Goal: Navigation & Orientation: Find specific page/section

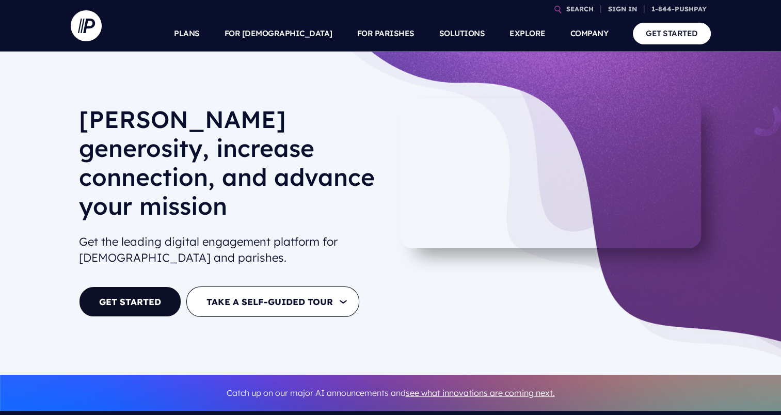
click at [614, 6] on link "SIGN IN" at bounding box center [622, 9] width 37 height 18
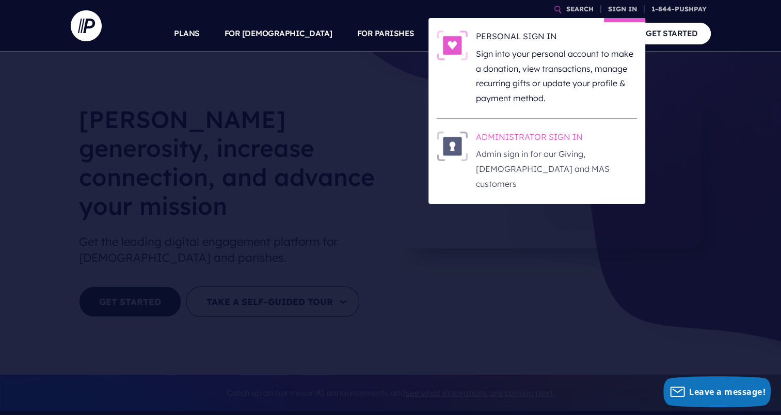
click at [506, 136] on h6 "ADMINISTRATOR SIGN IN" at bounding box center [556, 138] width 161 height 15
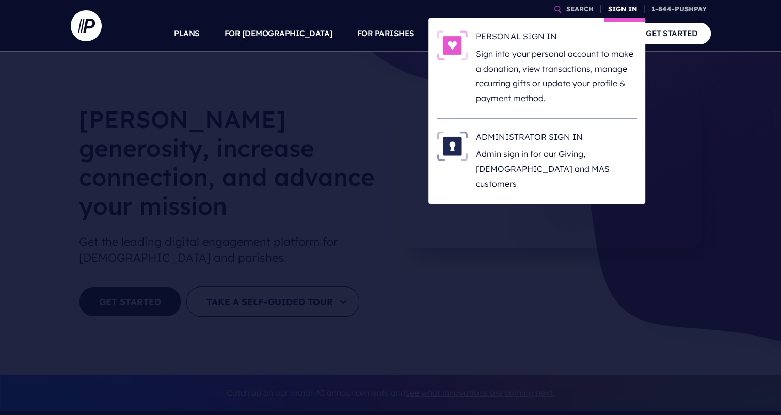
click at [619, 8] on link "SIGN IN" at bounding box center [622, 9] width 37 height 18
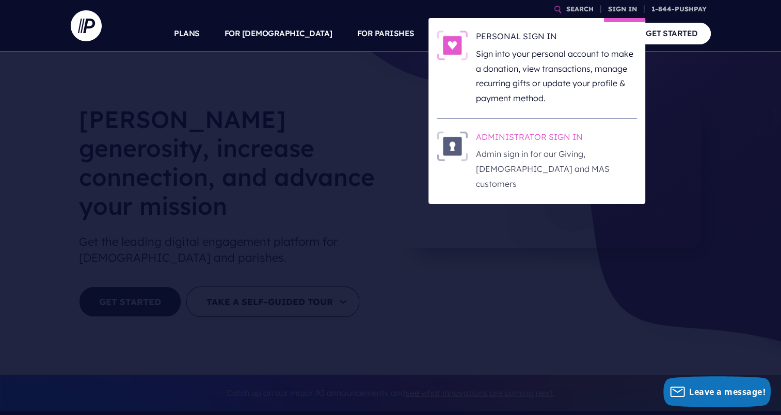
click at [497, 132] on h6 "ADMINISTRATOR SIGN IN" at bounding box center [556, 138] width 161 height 15
click at [616, 11] on link "SIGN IN" at bounding box center [622, 9] width 37 height 18
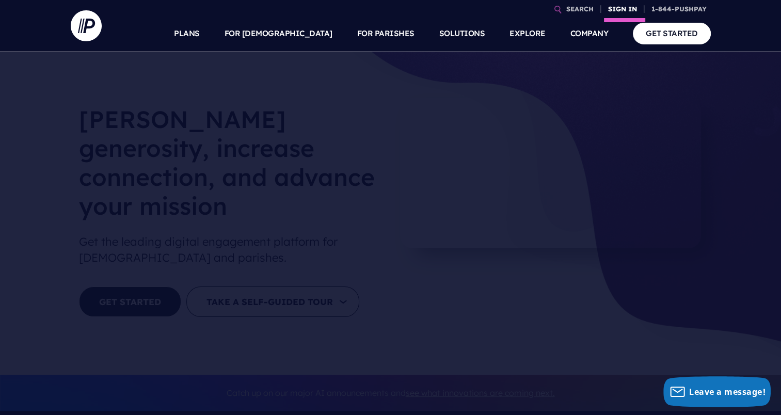
click at [616, 11] on link "SIGN IN" at bounding box center [622, 9] width 37 height 18
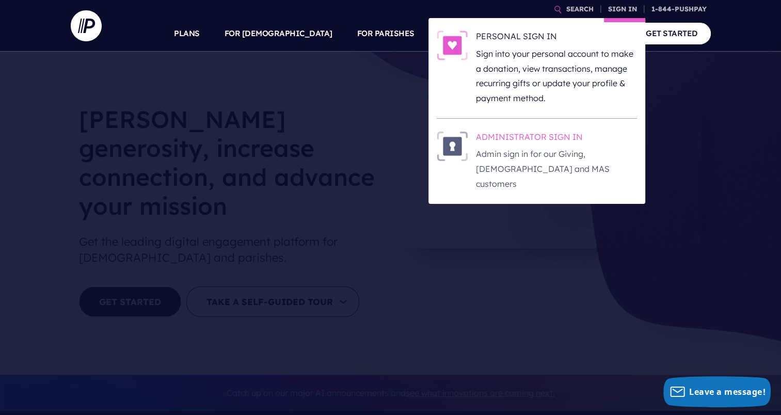
click at [541, 132] on h6 "ADMINISTRATOR SIGN IN" at bounding box center [556, 138] width 161 height 15
